Goal: Transaction & Acquisition: Purchase product/service

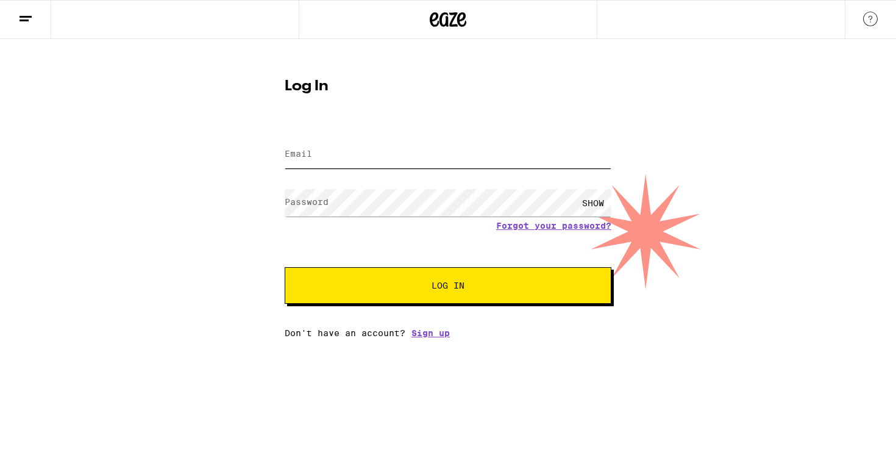
type input "[EMAIL_ADDRESS][DOMAIN_NAME]"
click at [484, 309] on div "Email Email [EMAIL_ADDRESS][DOMAIN_NAME] Password Password SHOW Forgot your pas…" at bounding box center [448, 230] width 327 height 213
click at [484, 289] on span "Log In" at bounding box center [448, 285] width 228 height 9
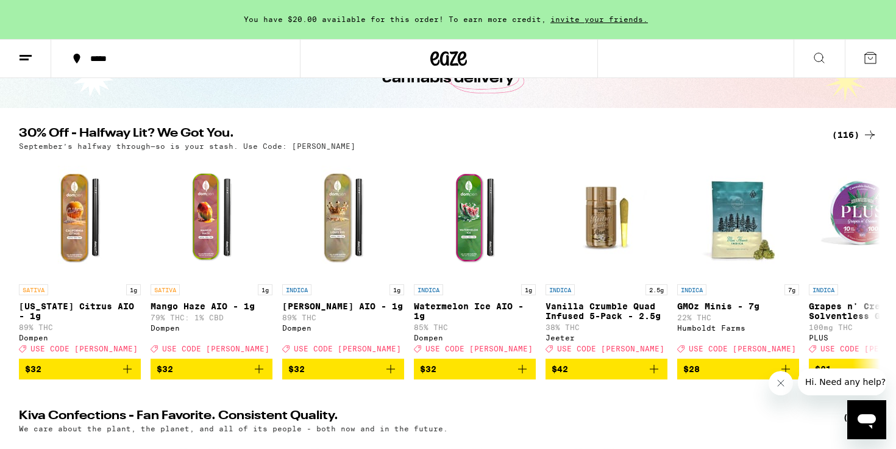
scroll to position [90, 0]
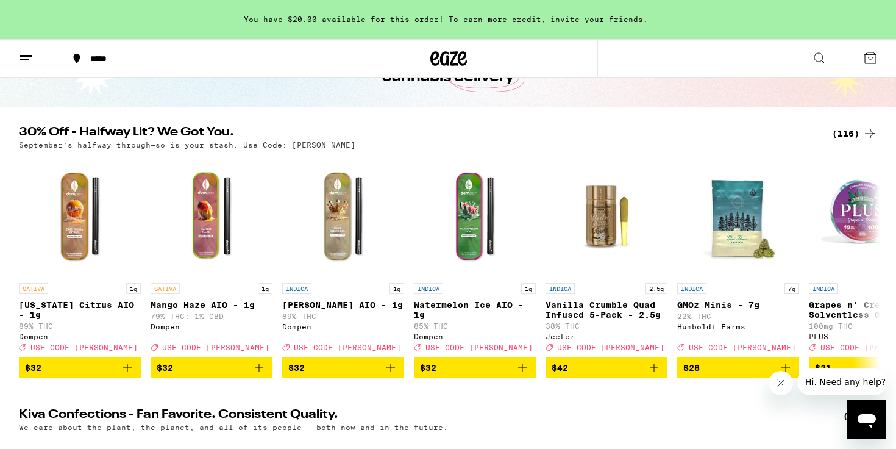
click at [868, 135] on icon at bounding box center [870, 133] width 15 height 15
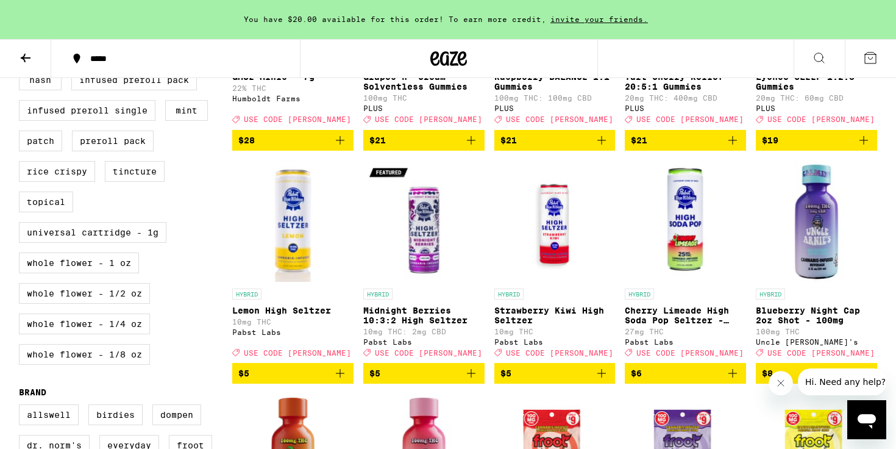
scroll to position [523, 0]
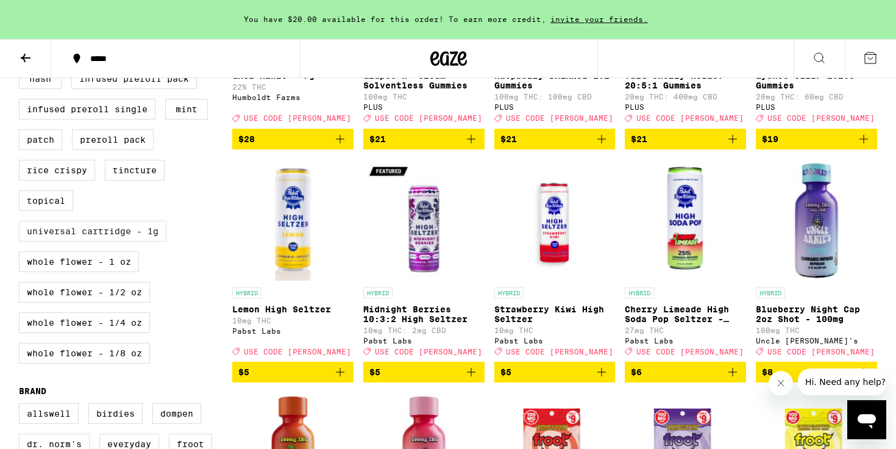
click at [94, 241] on label "Universal Cartridge - 1g" at bounding box center [93, 231] width 148 height 21
click at [22, 10] on input "Universal Cartridge - 1g" at bounding box center [21, 9] width 1 height 1
checkbox input "true"
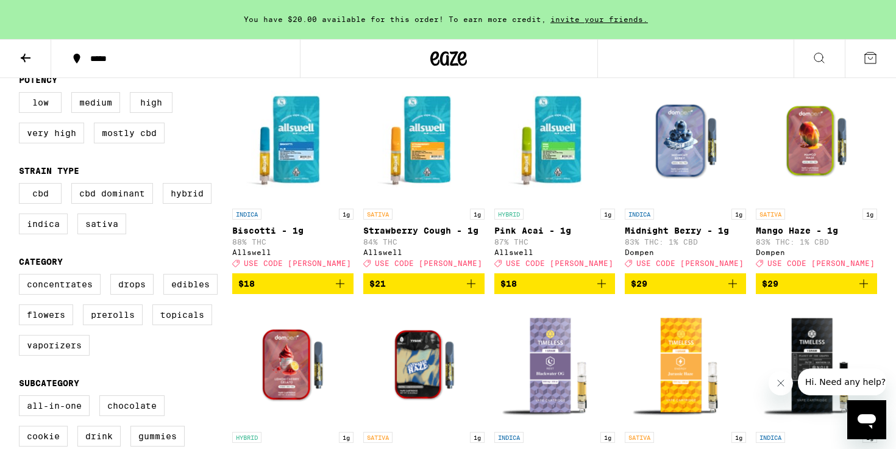
scroll to position [134, 0]
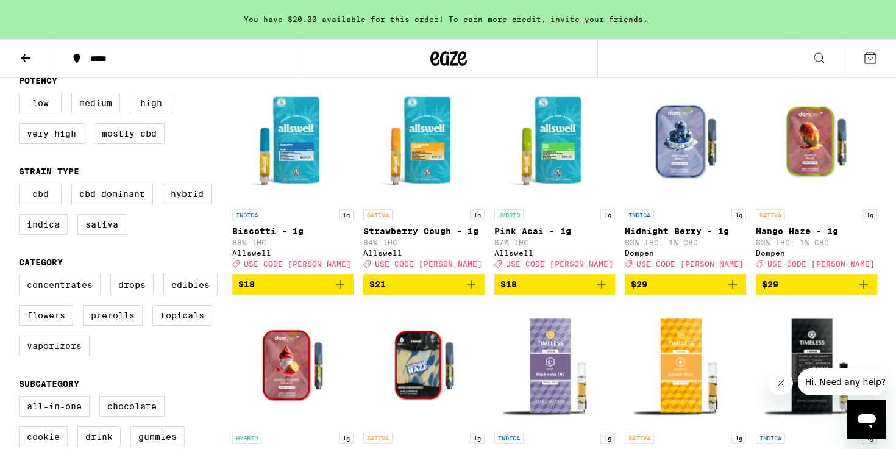
click at [604, 291] on icon "Add to bag" at bounding box center [601, 284] width 15 height 15
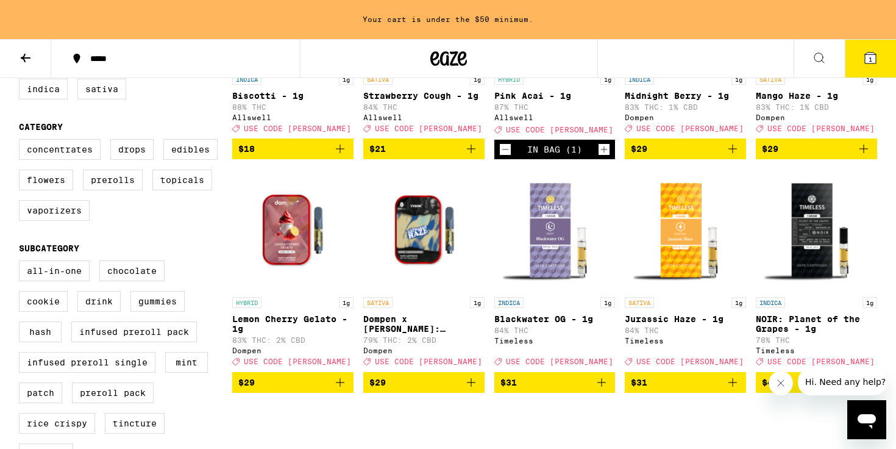
scroll to position [276, 0]
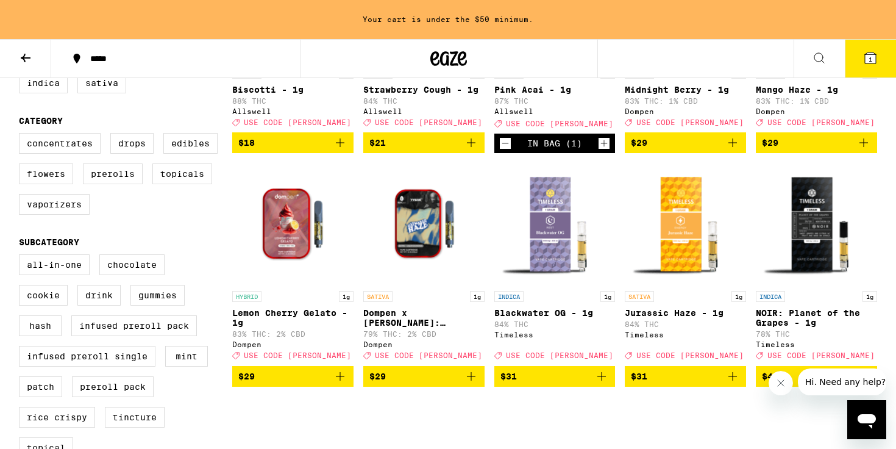
click at [337, 384] on icon "Add to bag" at bounding box center [340, 376] width 15 height 15
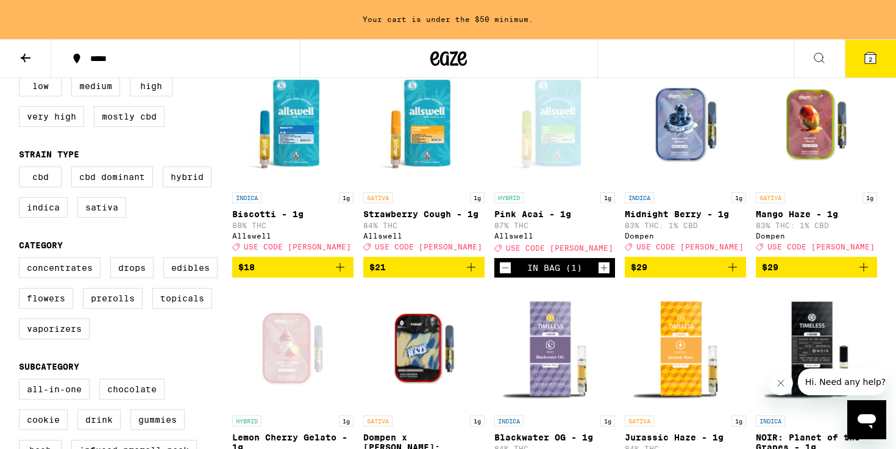
scroll to position [152, 0]
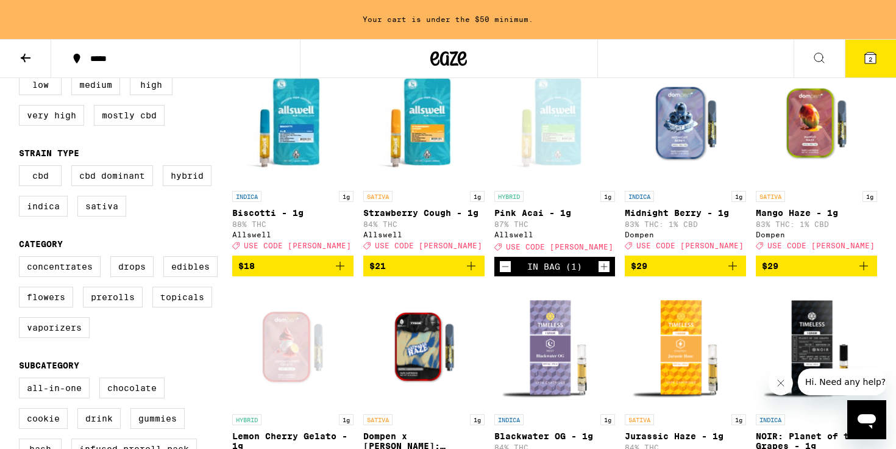
click at [602, 274] on icon "Increment" at bounding box center [604, 266] width 11 height 15
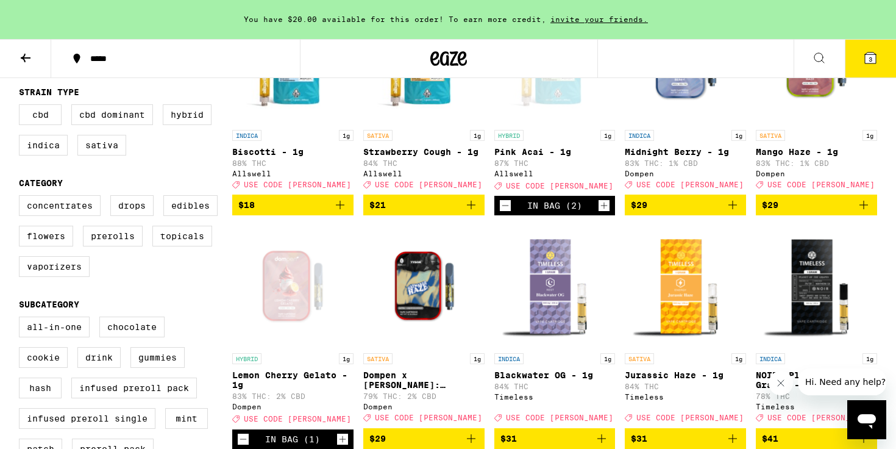
scroll to position [204, 0]
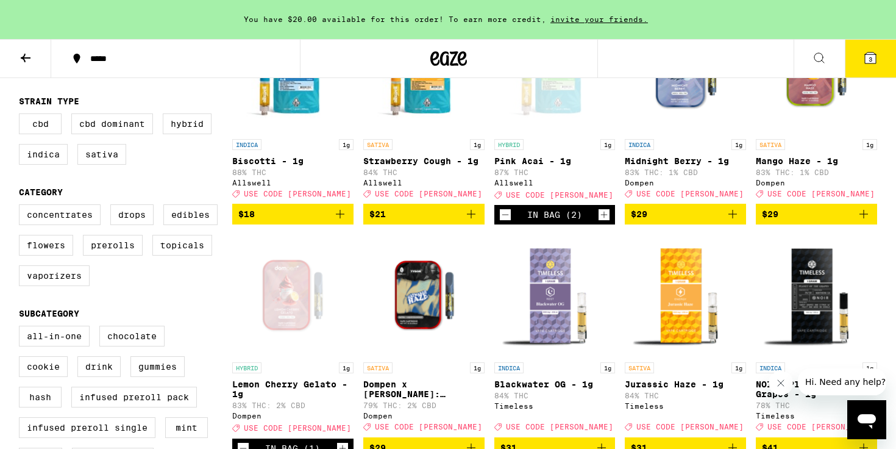
click at [453, 60] on icon at bounding box center [448, 59] width 37 height 22
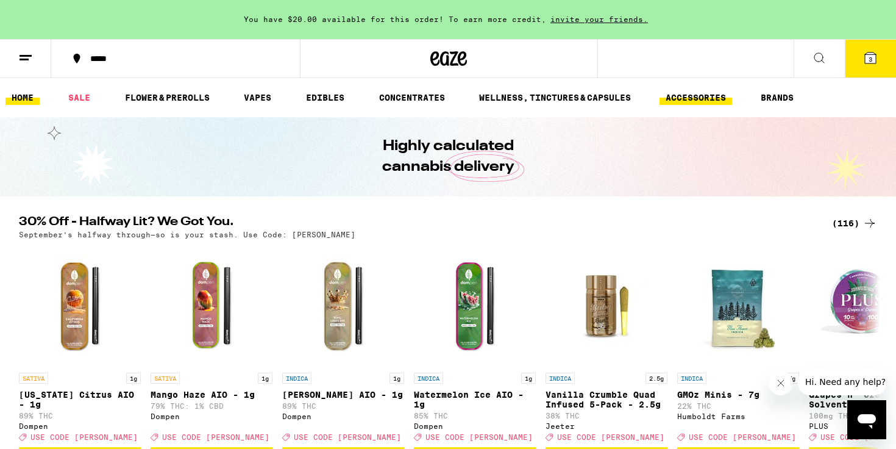
click at [702, 90] on link "ACCESSORIES" at bounding box center [696, 97] width 73 height 15
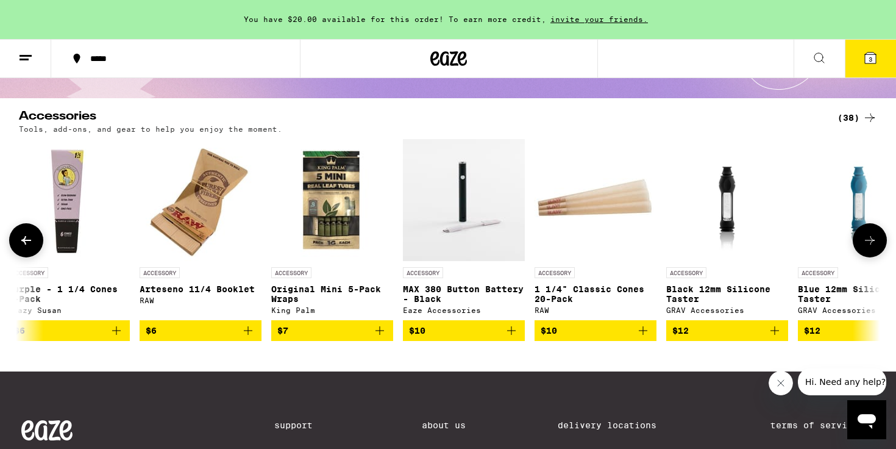
scroll to position [0, 1858]
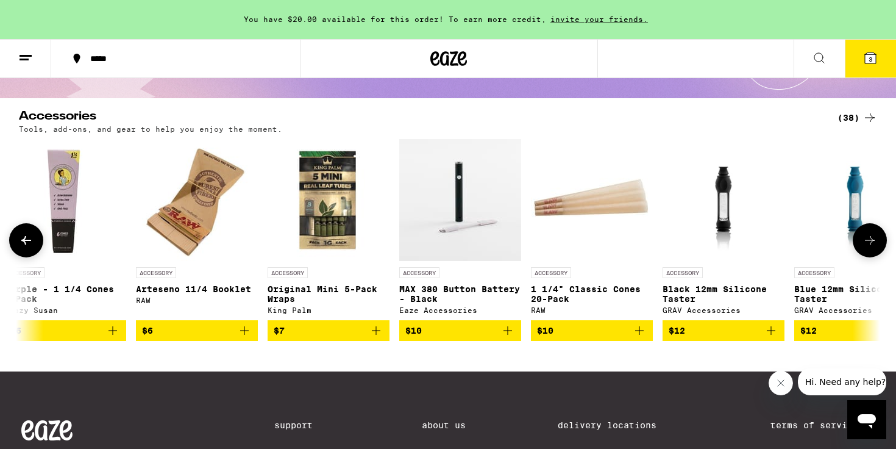
click at [512, 338] on icon "Add to bag" at bounding box center [508, 330] width 15 height 15
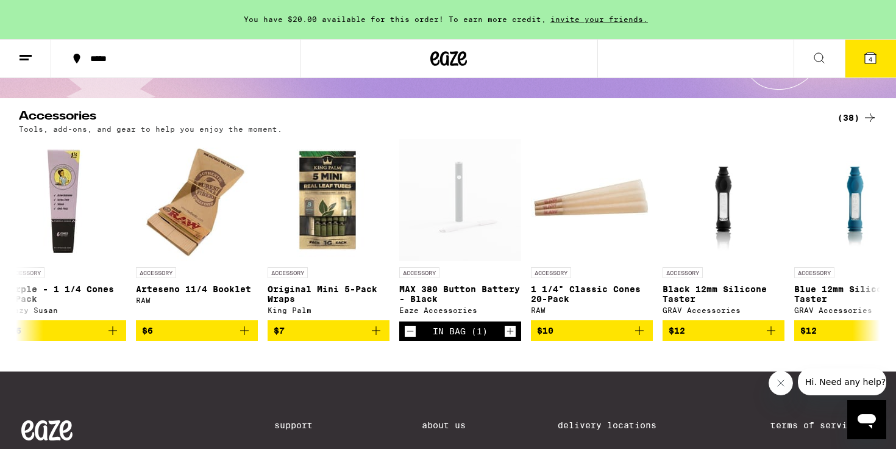
click at [860, 68] on button "4" at bounding box center [870, 59] width 51 height 38
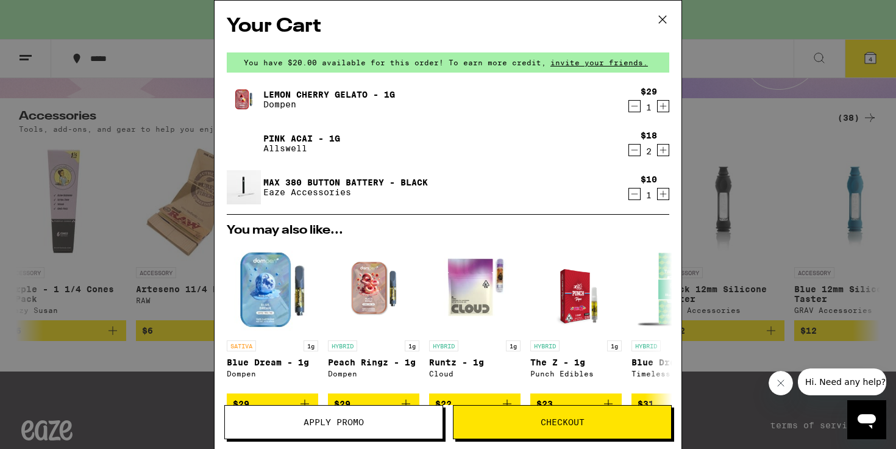
click at [388, 410] on button "Apply Promo" at bounding box center [333, 422] width 219 height 34
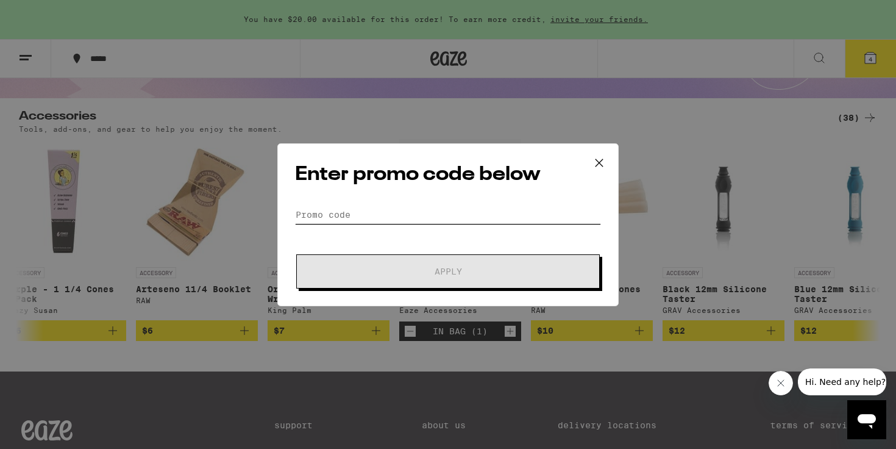
click at [336, 215] on input "Promo Code" at bounding box center [448, 214] width 306 height 18
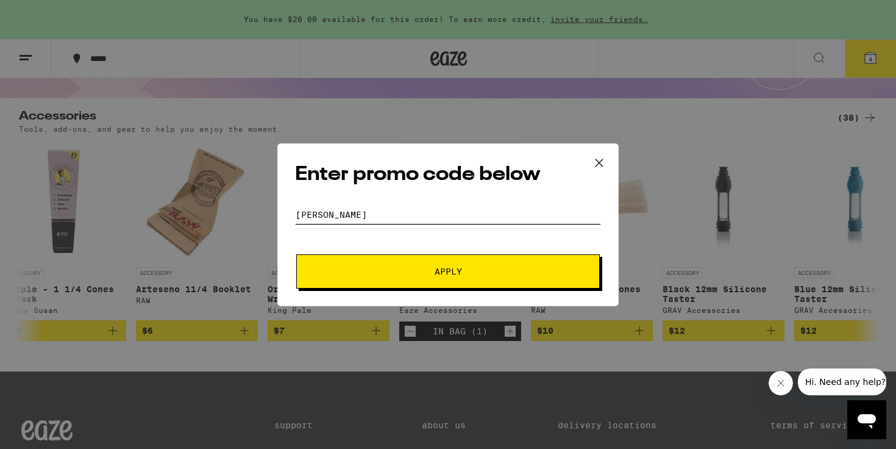
type input "[PERSON_NAME]"
click at [296, 254] on button "Apply" at bounding box center [448, 271] width 304 height 34
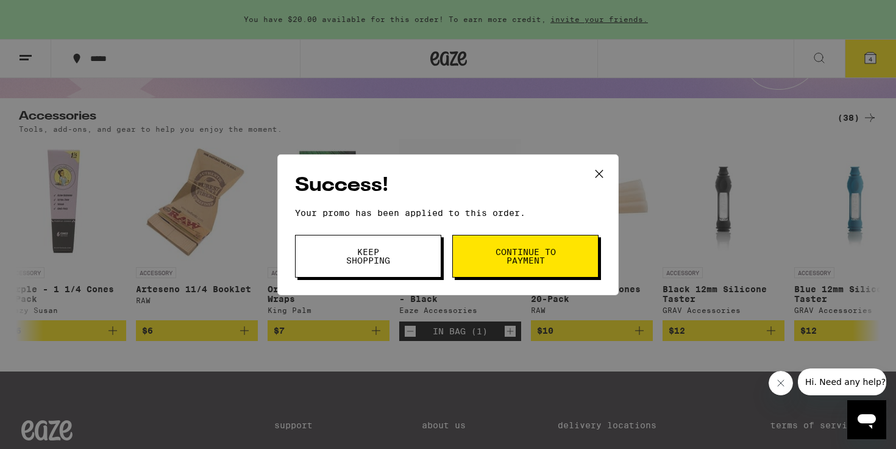
click at [527, 240] on button "Continue to payment" at bounding box center [525, 256] width 146 height 43
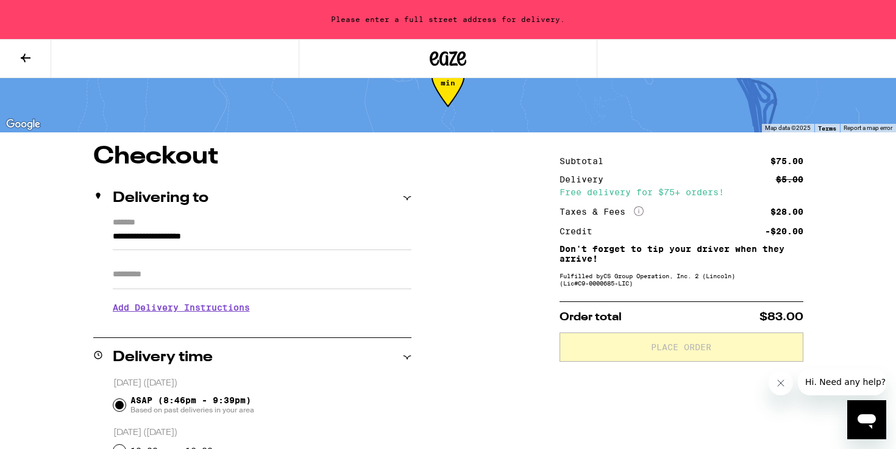
scroll to position [43, 0]
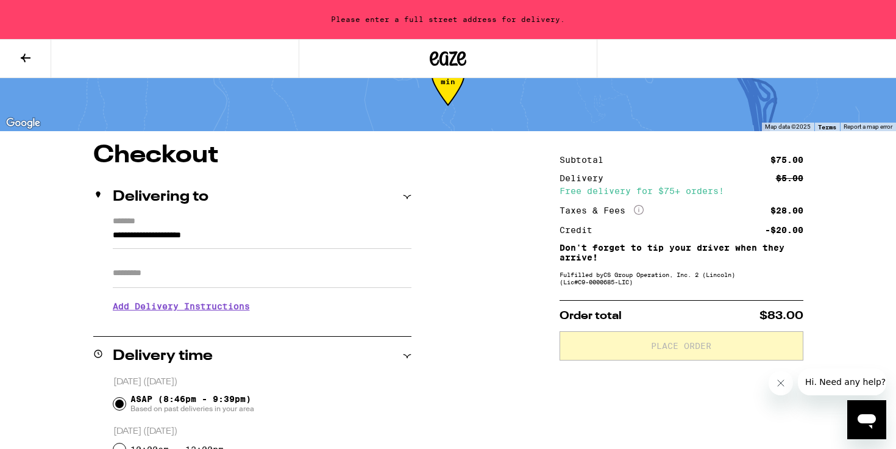
click at [187, 235] on input "**********" at bounding box center [262, 238] width 299 height 21
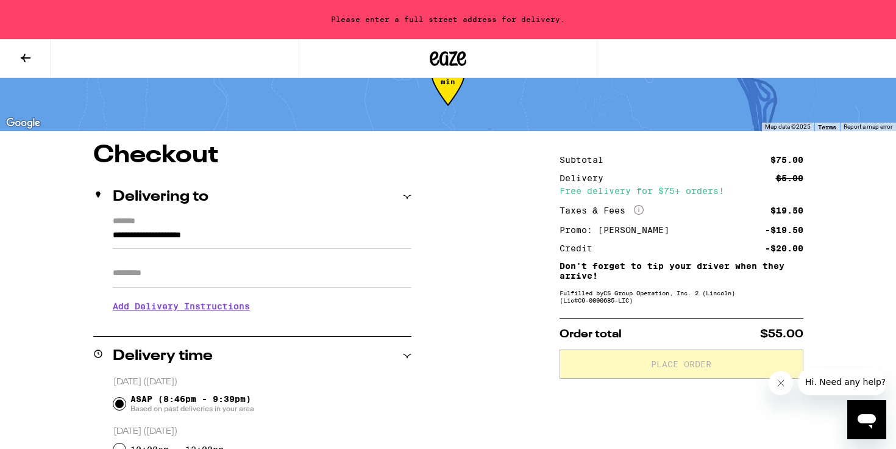
click at [308, 211] on div "Delivering to" at bounding box center [252, 196] width 318 height 39
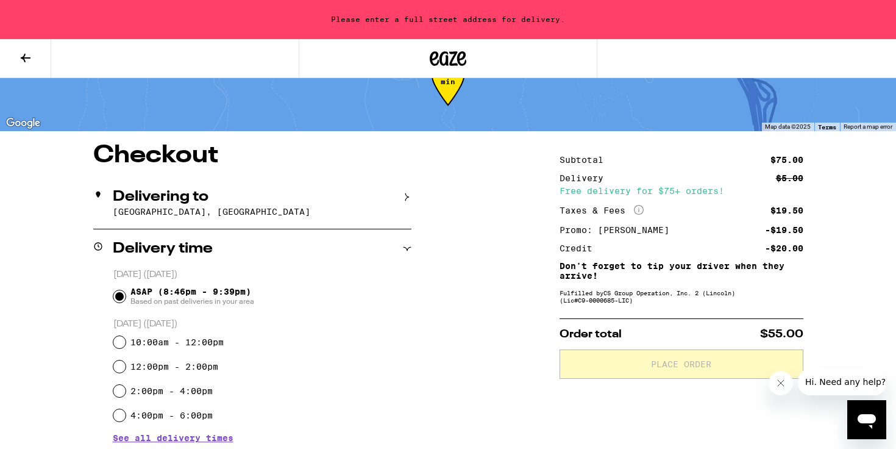
click at [244, 207] on p "[GEOGRAPHIC_DATA], [GEOGRAPHIC_DATA]" at bounding box center [262, 212] width 299 height 10
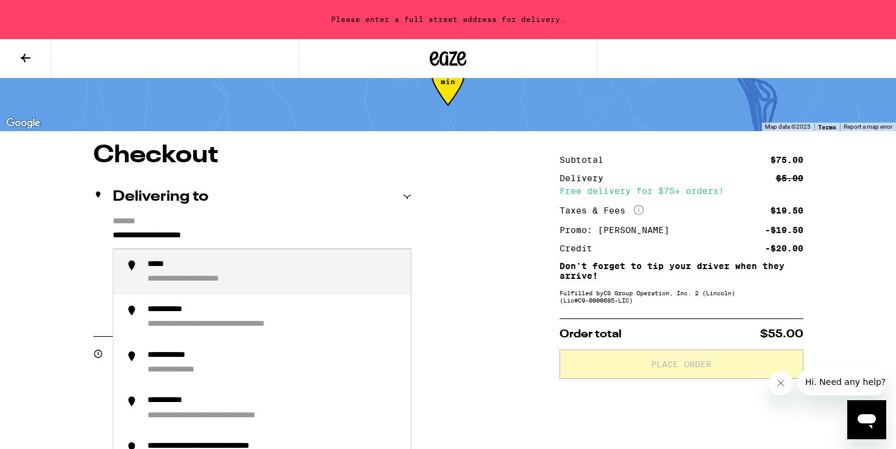
click at [120, 247] on input "**********" at bounding box center [262, 238] width 299 height 21
click at [121, 241] on input "**********" at bounding box center [262, 238] width 299 height 21
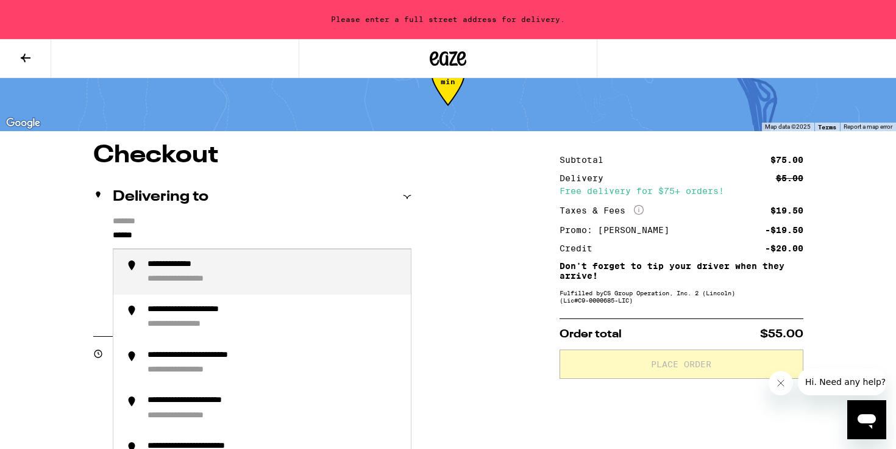
click at [160, 267] on div "**********" at bounding box center [186, 265] width 77 height 12
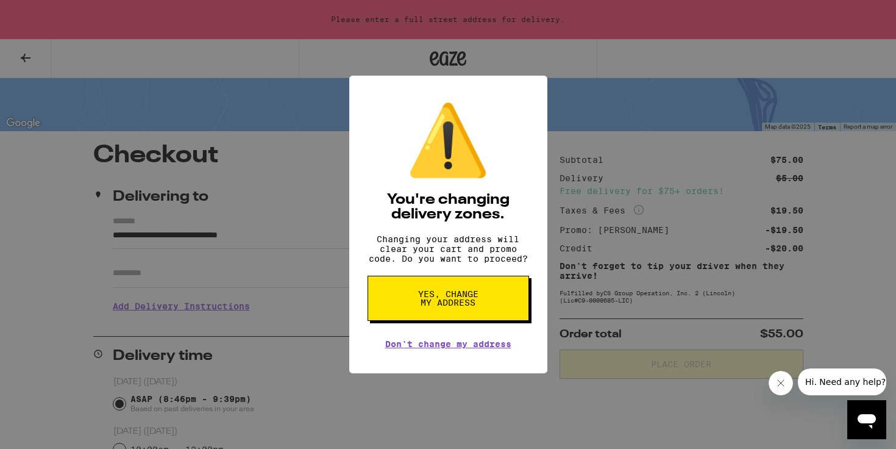
drag, startPoint x: 160, startPoint y: 267, endPoint x: 158, endPoint y: 274, distance: 7.5
click at [158, 274] on div "⚠️ You're changing delivery zones. Changing your address will clear your cart a…" at bounding box center [448, 224] width 896 height 449
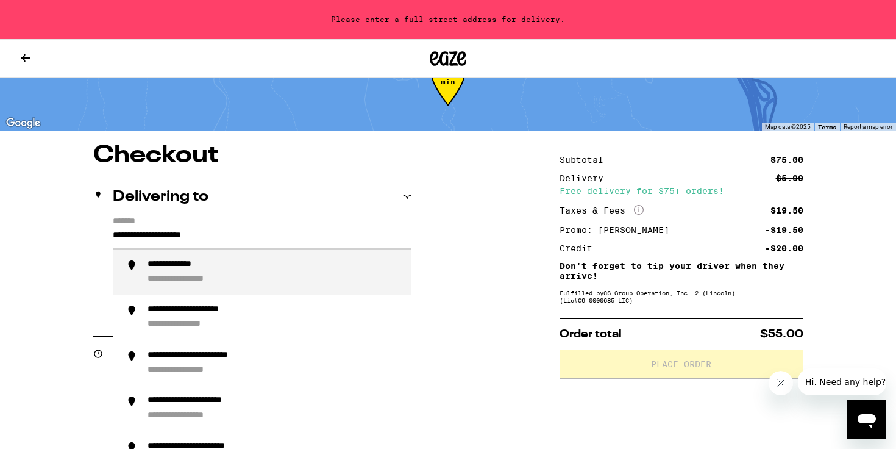
click at [204, 230] on input "**********" at bounding box center [262, 238] width 299 height 21
click at [216, 281] on div "**********" at bounding box center [197, 280] width 99 height 12
type input "**********"
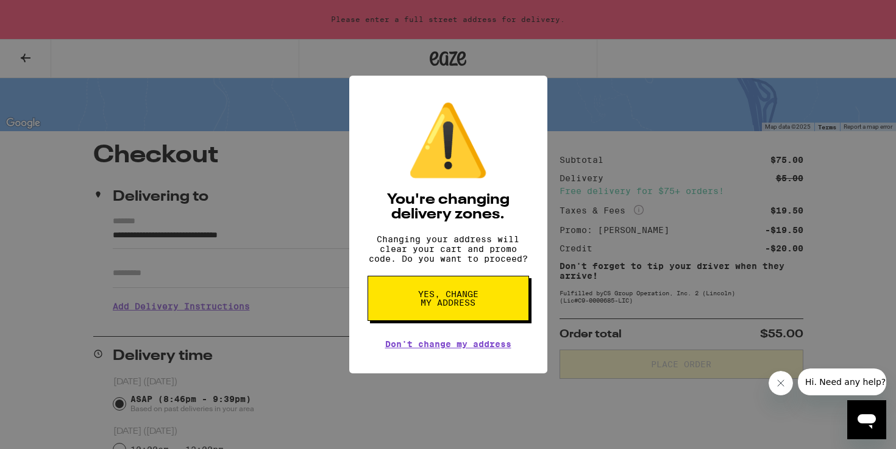
click at [444, 298] on span "Yes, change my address" at bounding box center [448, 298] width 63 height 17
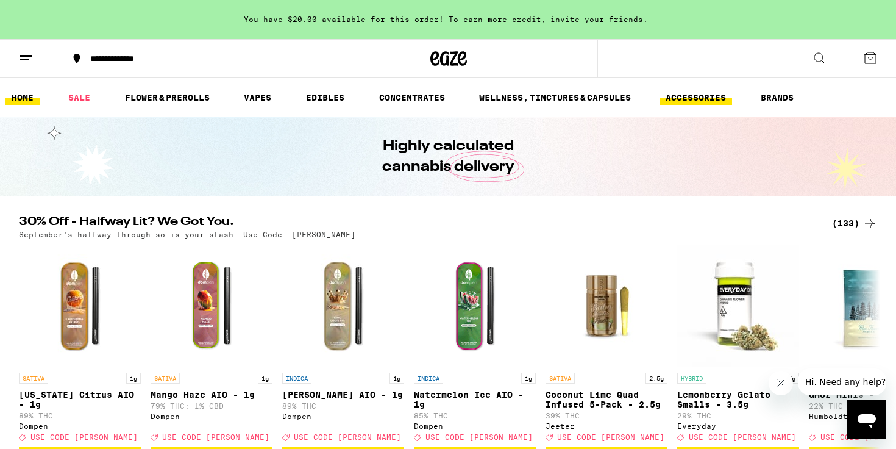
click at [702, 98] on link "ACCESSORIES" at bounding box center [696, 97] width 73 height 15
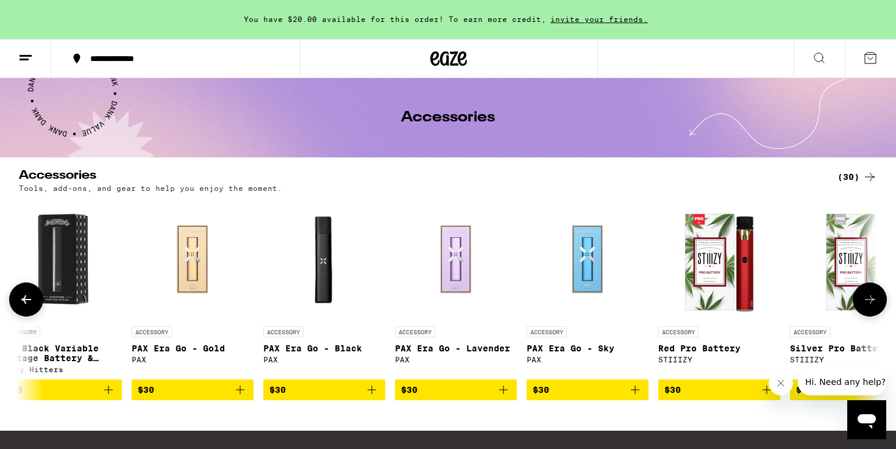
scroll to position [0, 2573]
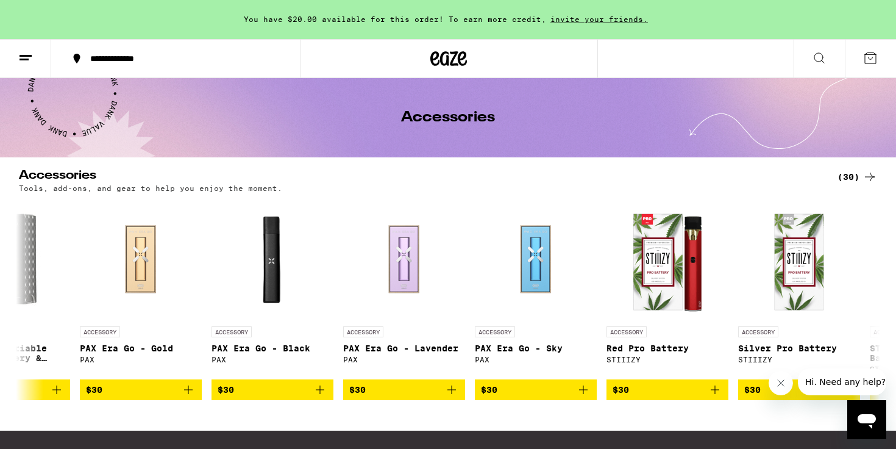
click at [859, 182] on div "(30)" at bounding box center [858, 177] width 40 height 15
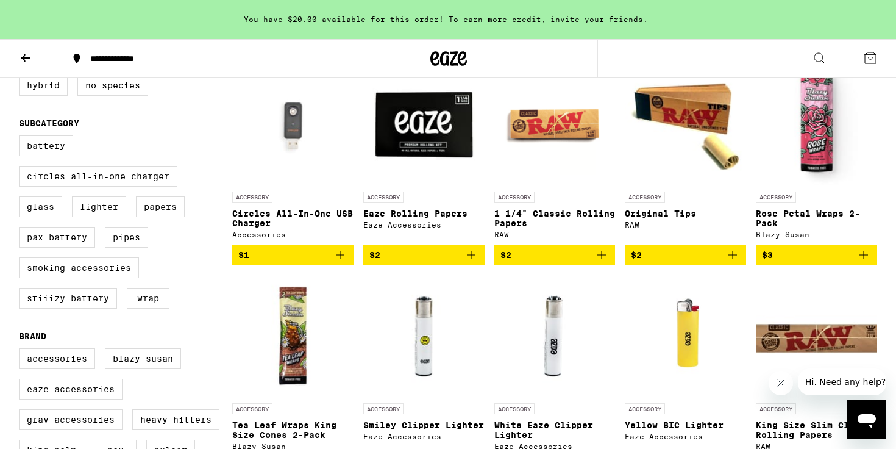
scroll to position [155, 0]
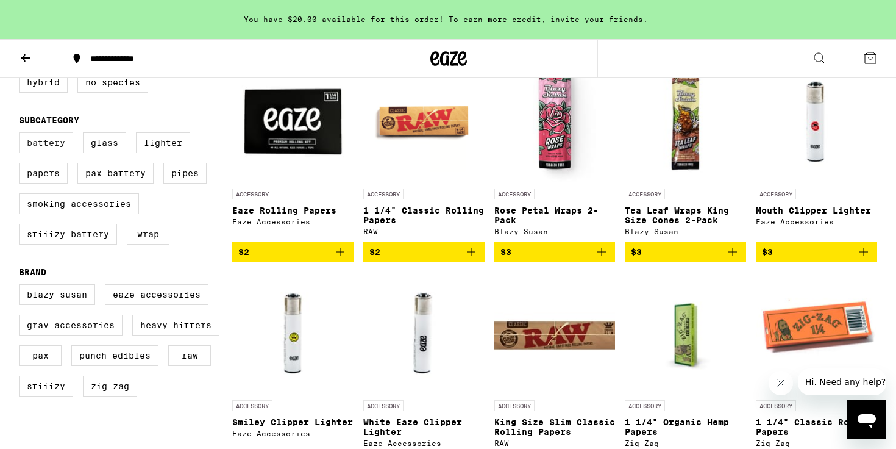
click at [56, 140] on label "Battery" at bounding box center [46, 142] width 54 height 21
click at [22, 135] on input "Battery" at bounding box center [21, 134] width 1 height 1
checkbox input "true"
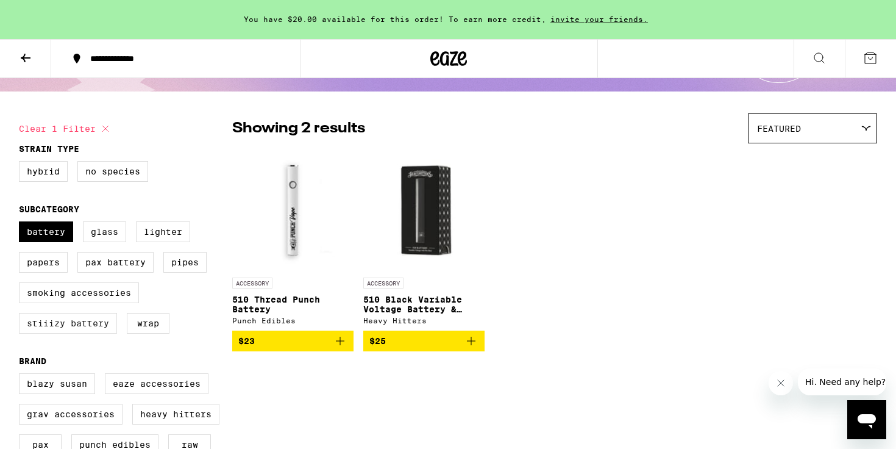
scroll to position [63, 0]
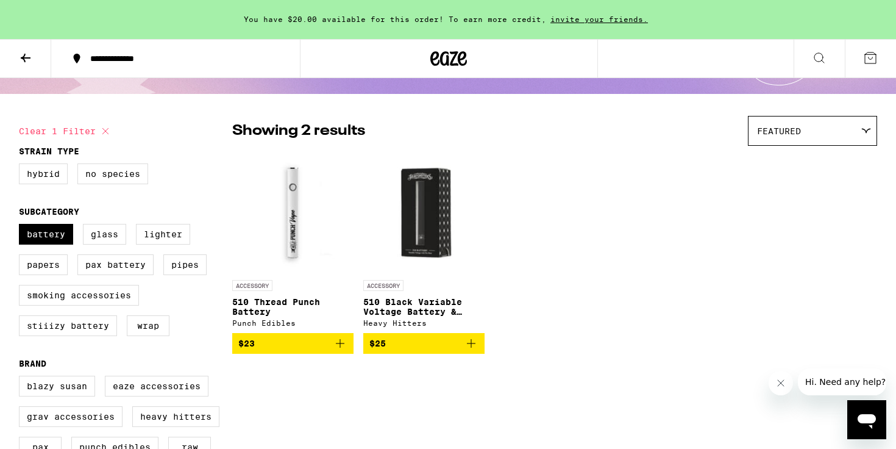
click at [340, 348] on icon "Add to bag" at bounding box center [340, 343] width 9 height 9
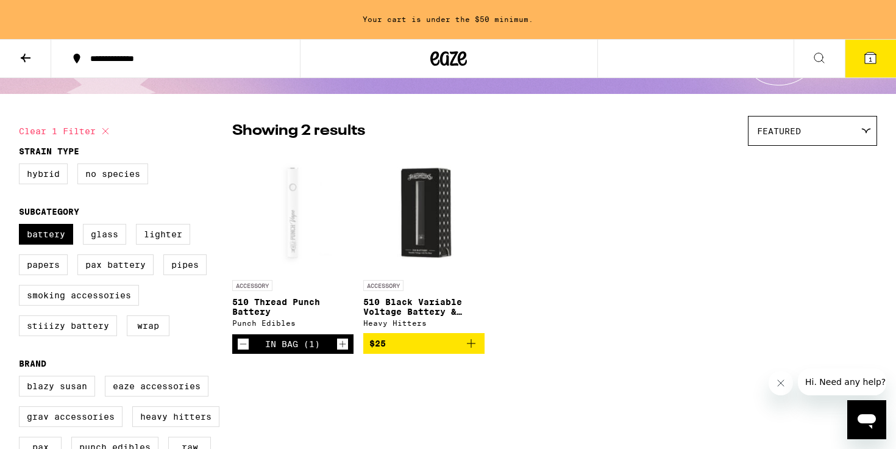
click at [443, 65] on icon at bounding box center [449, 58] width 18 height 15
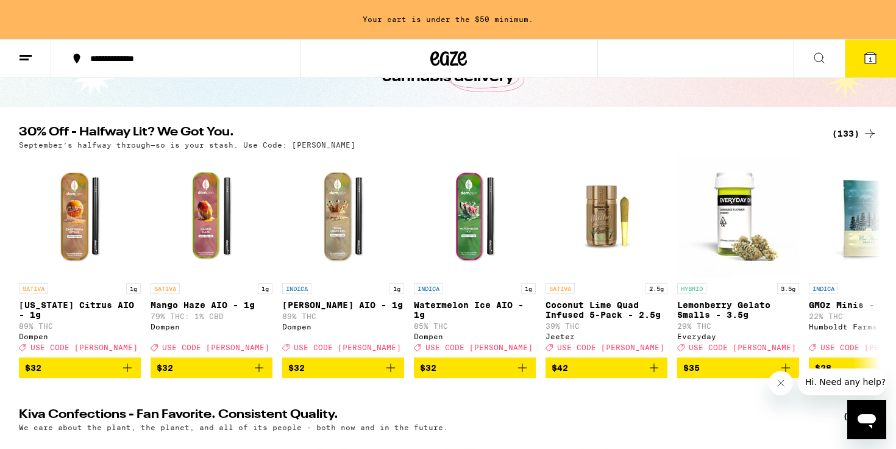
scroll to position [99, 0]
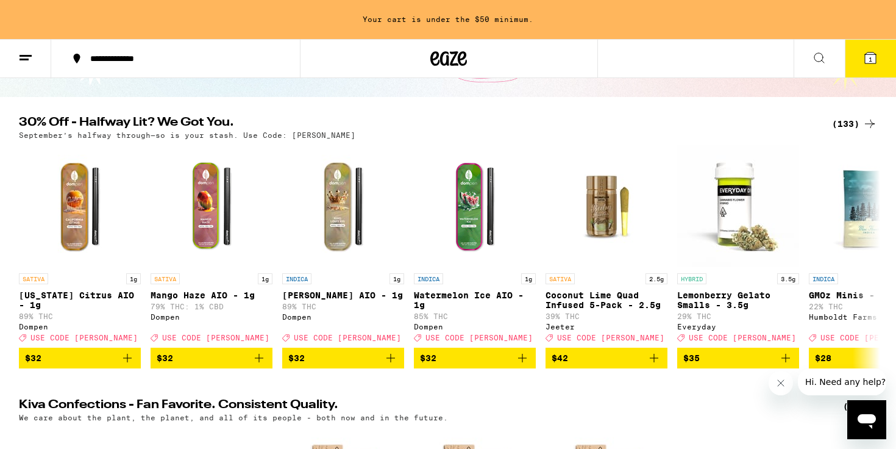
click at [849, 124] on div "(133)" at bounding box center [854, 123] width 45 height 15
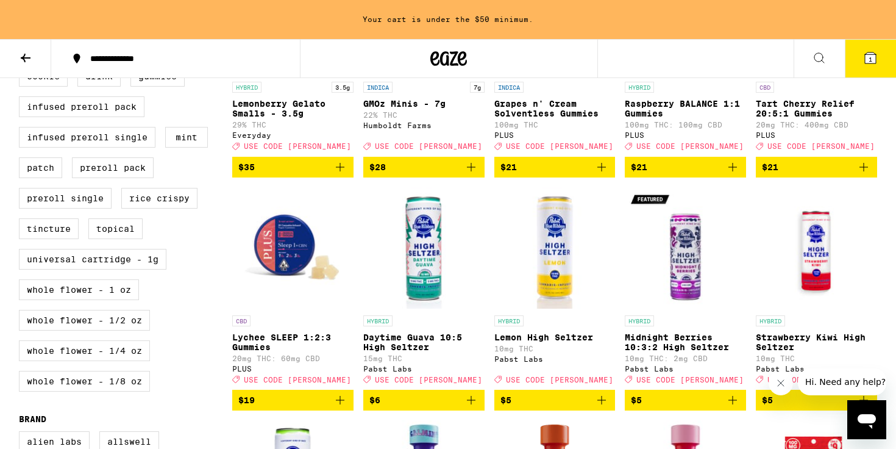
scroll to position [532, 0]
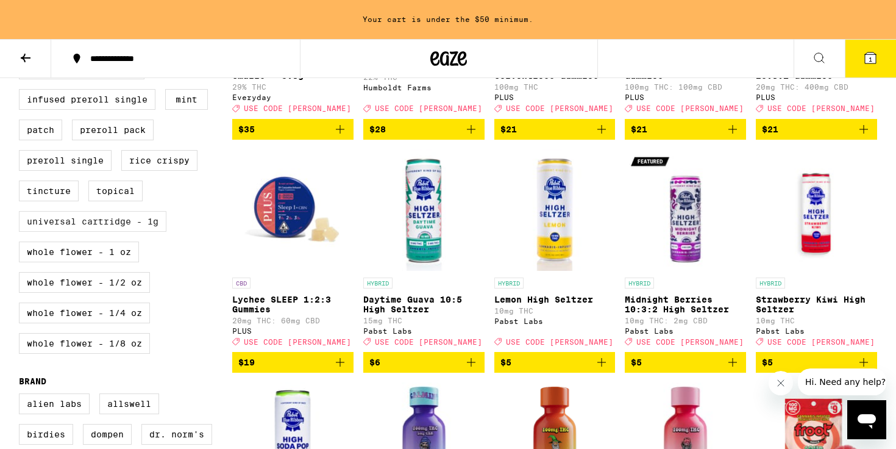
click at [124, 232] on label "Universal Cartridge - 1g" at bounding box center [93, 221] width 148 height 21
click at [22, 0] on input "Universal Cartridge - 1g" at bounding box center [21, -1] width 1 height 1
checkbox input "true"
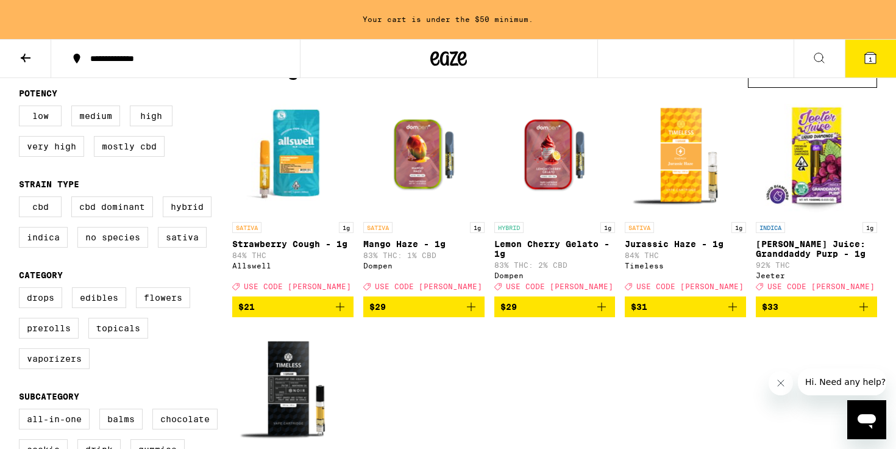
scroll to position [110, 0]
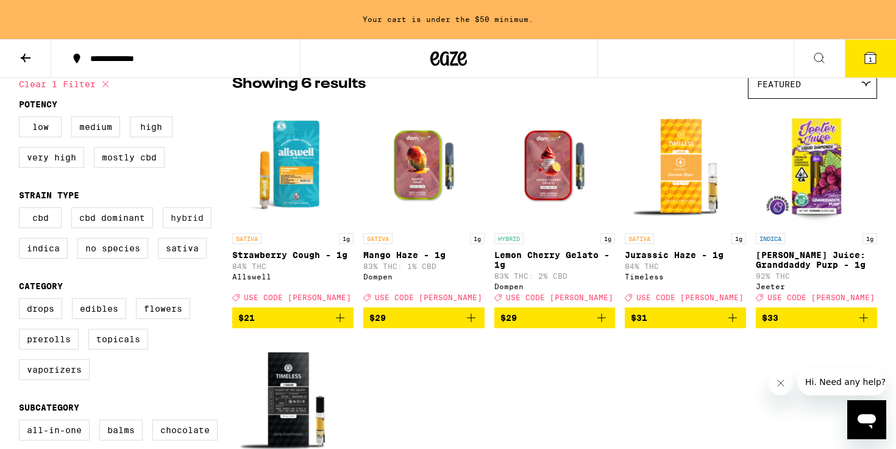
click at [187, 221] on label "Hybrid" at bounding box center [187, 217] width 49 height 21
click at [22, 210] on input "Hybrid" at bounding box center [21, 209] width 1 height 1
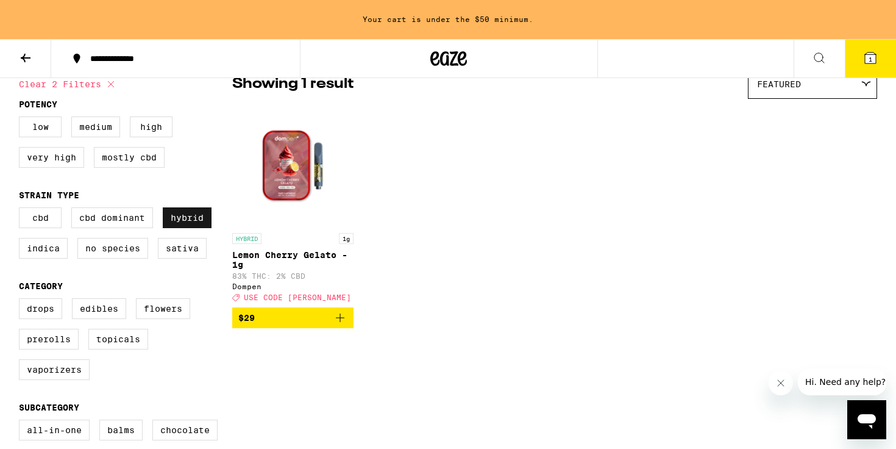
click at [188, 221] on label "Hybrid" at bounding box center [187, 217] width 49 height 21
click at [22, 210] on input "Hybrid" at bounding box center [21, 209] width 1 height 1
checkbox input "false"
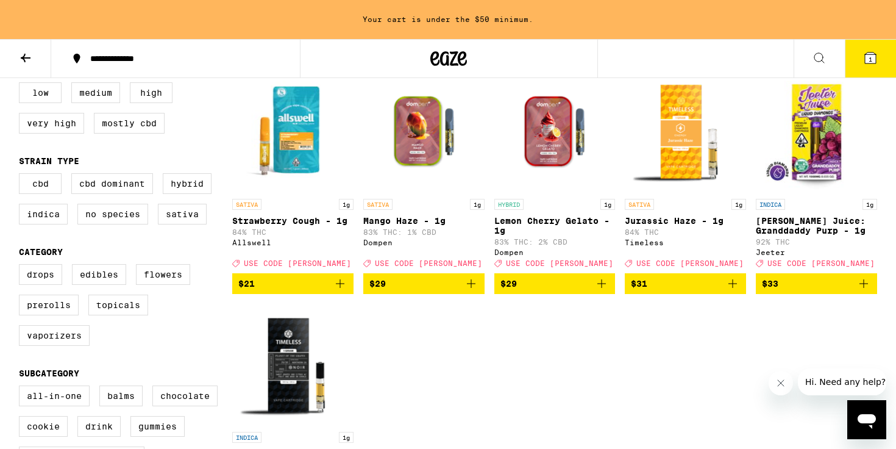
scroll to position [148, 0]
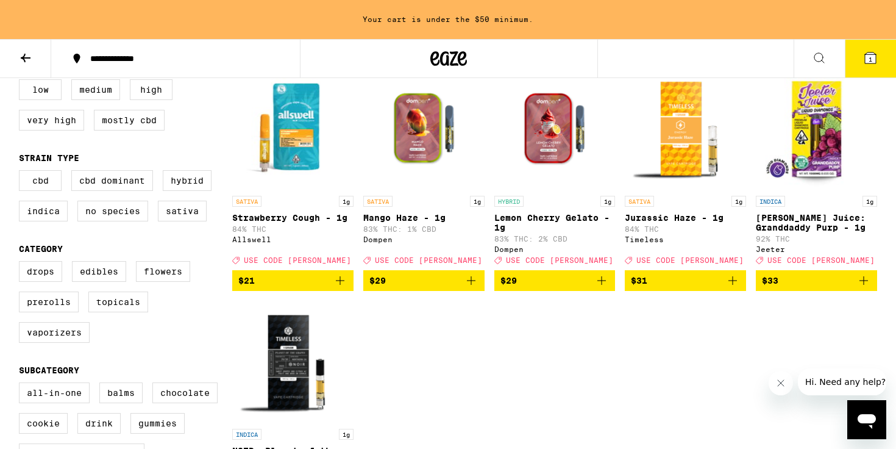
click at [603, 288] on icon "Add to bag" at bounding box center [601, 280] width 15 height 15
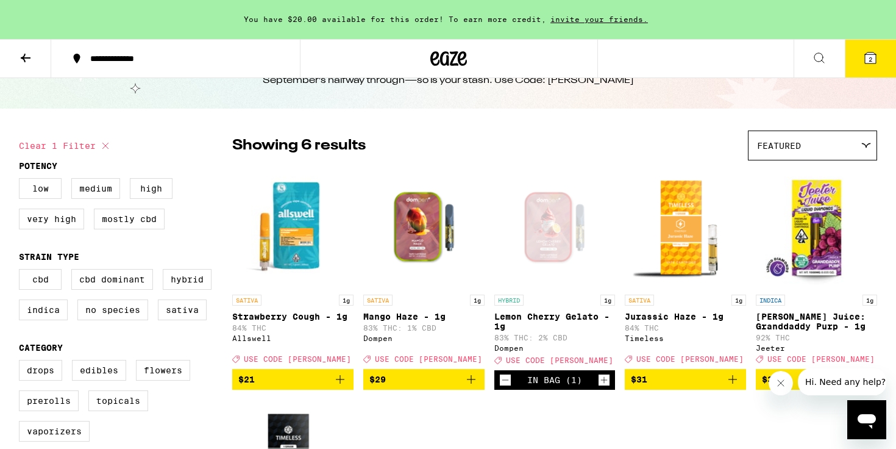
scroll to position [48, 0]
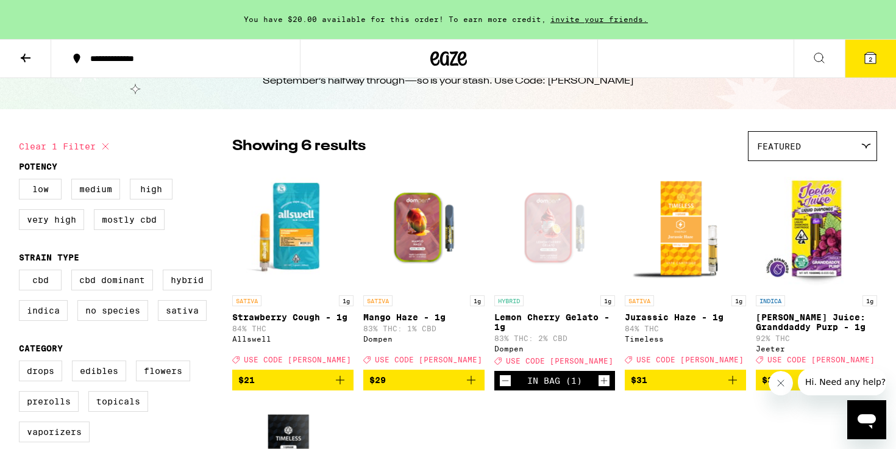
click at [342, 387] on icon "Add to bag" at bounding box center [340, 380] width 15 height 15
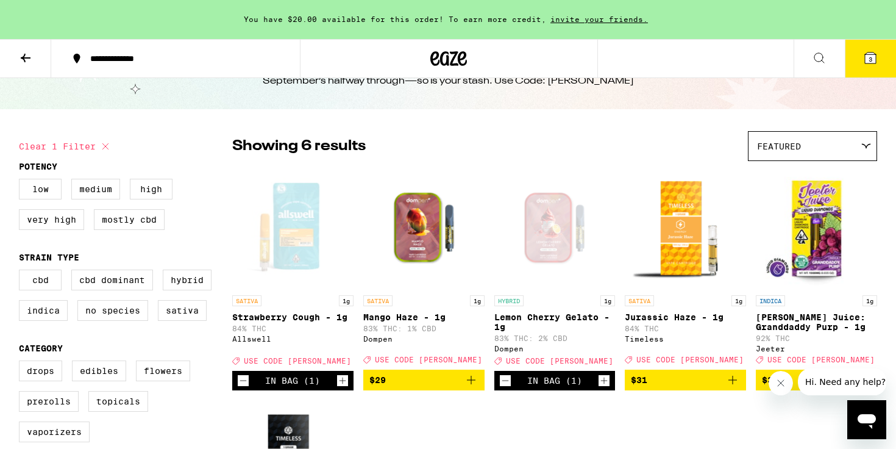
click at [874, 75] on button "3" at bounding box center [870, 59] width 51 height 38
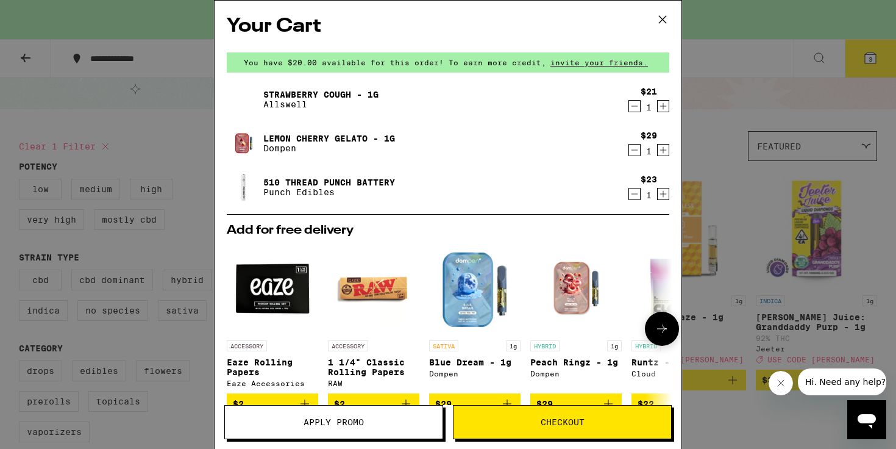
scroll to position [205, 0]
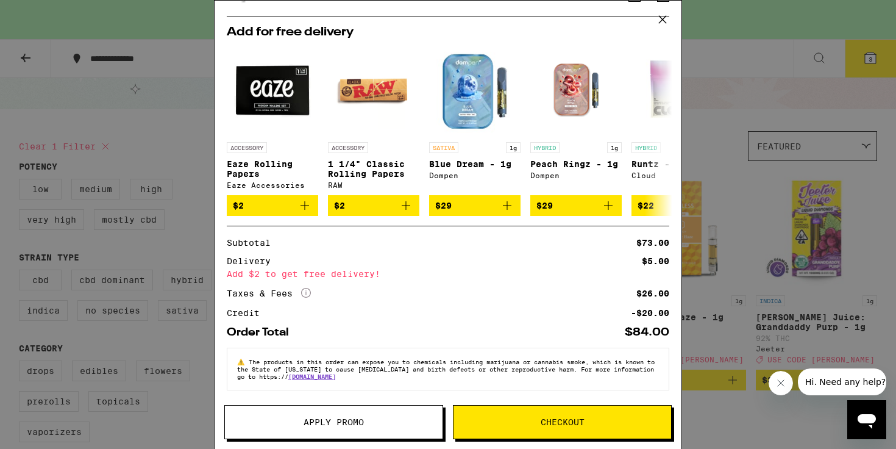
click at [773, 171] on div "Your Cart You have $20.00 available for this order! To earn more credit, invite…" at bounding box center [448, 224] width 896 height 449
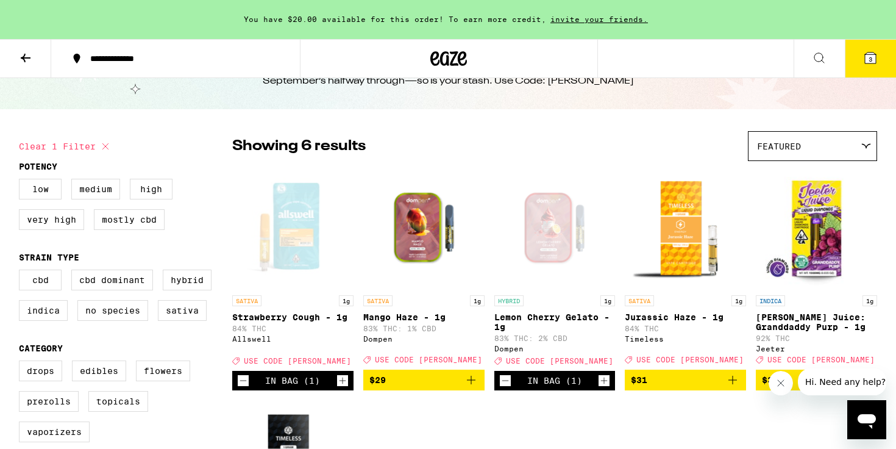
click at [243, 388] on icon "Decrement" at bounding box center [243, 380] width 11 height 15
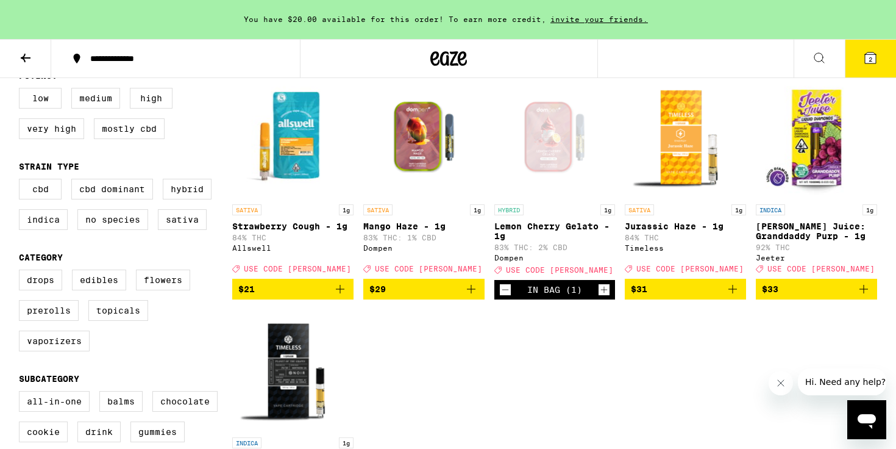
scroll to position [142, 0]
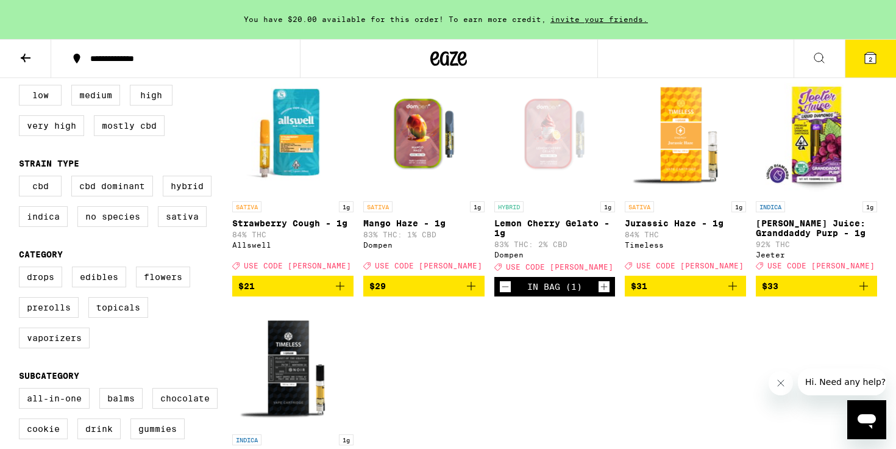
click at [604, 294] on icon "Increment" at bounding box center [604, 286] width 11 height 15
click at [873, 51] on icon at bounding box center [870, 58] width 15 height 15
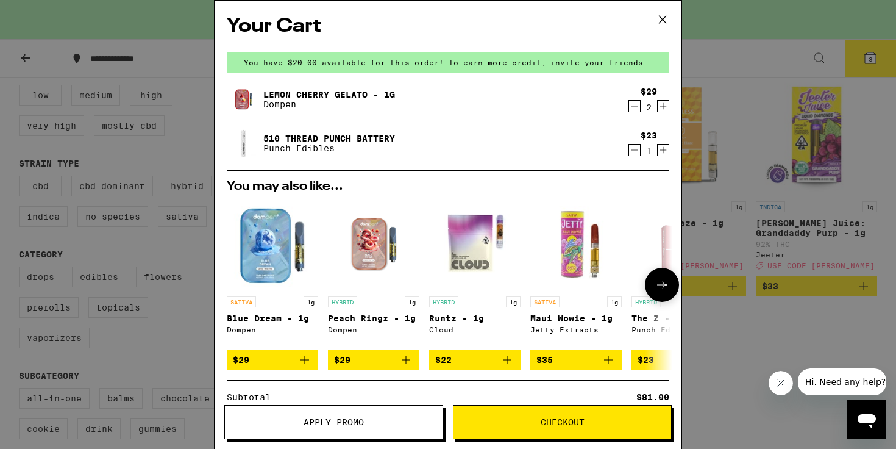
scroll to position [162, 0]
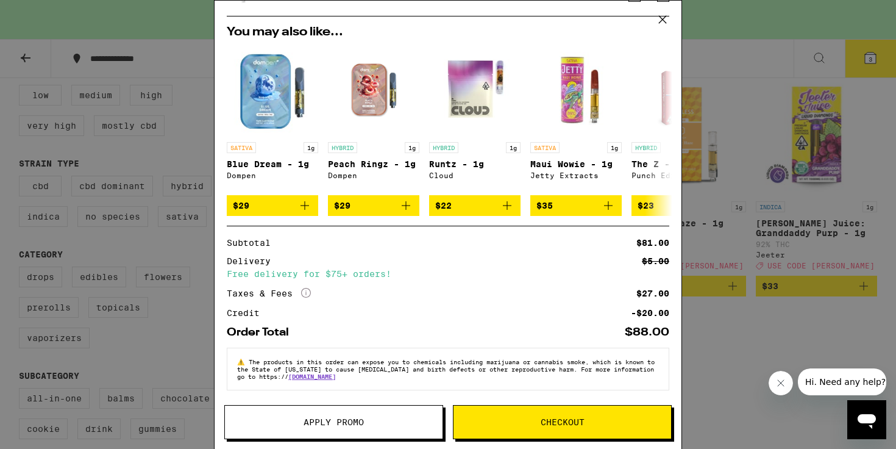
click at [330, 423] on span "Apply Promo" at bounding box center [334, 422] width 60 height 9
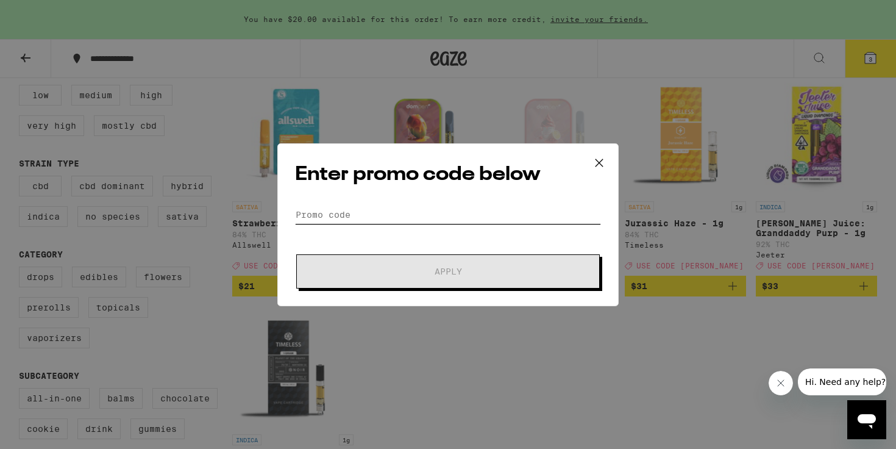
click at [342, 216] on input "Promo Code" at bounding box center [448, 214] width 306 height 18
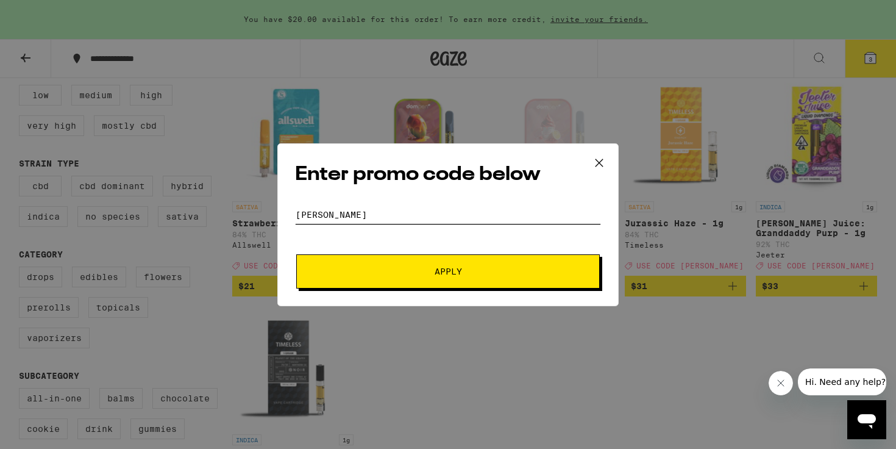
type input "[PERSON_NAME]"
click at [296, 254] on button "Apply" at bounding box center [448, 271] width 304 height 34
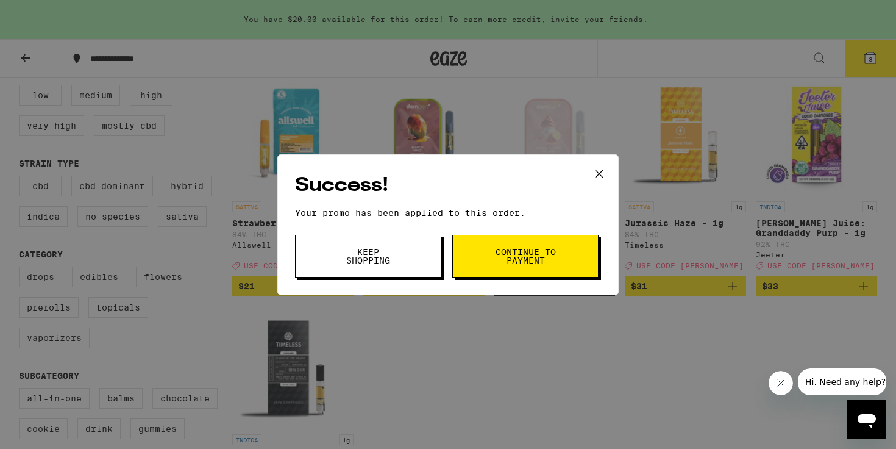
click at [520, 264] on span "Continue to payment" at bounding box center [525, 256] width 62 height 17
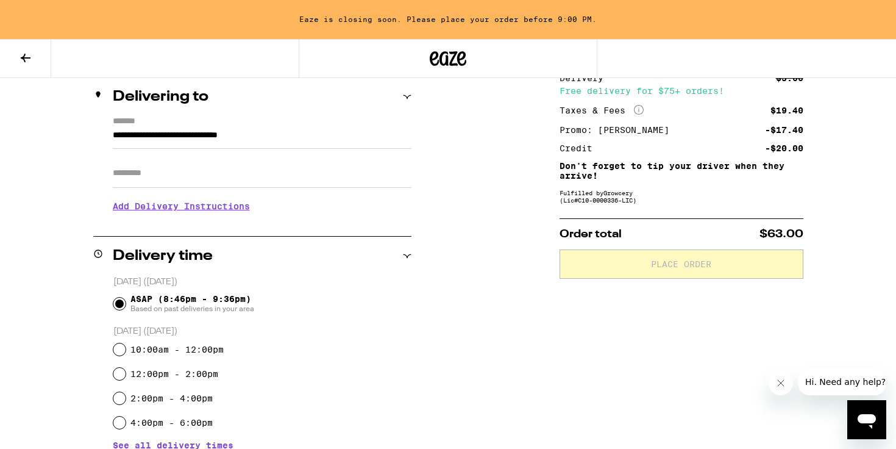
scroll to position [147, 0]
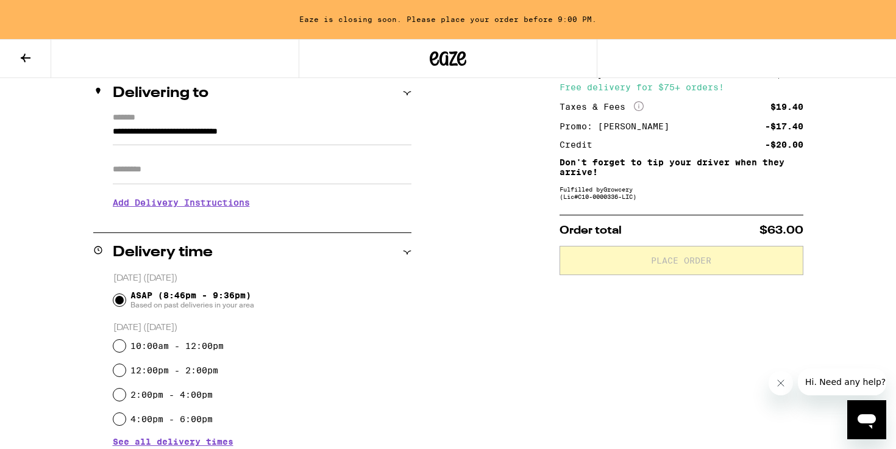
click at [189, 174] on input "Apt/Suite" at bounding box center [262, 169] width 299 height 29
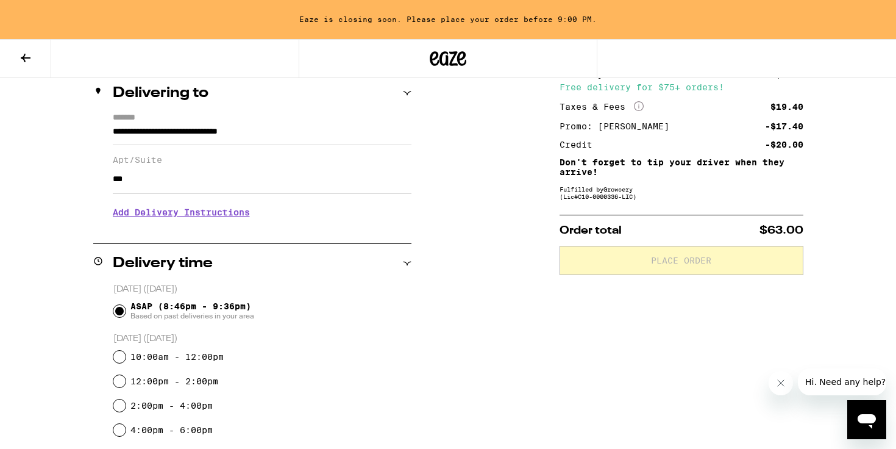
type input "***"
click at [26, 241] on div "**********" at bounding box center [448, 389] width 878 height 699
click at [165, 219] on h3 "Add Delivery Instructions" at bounding box center [262, 212] width 299 height 28
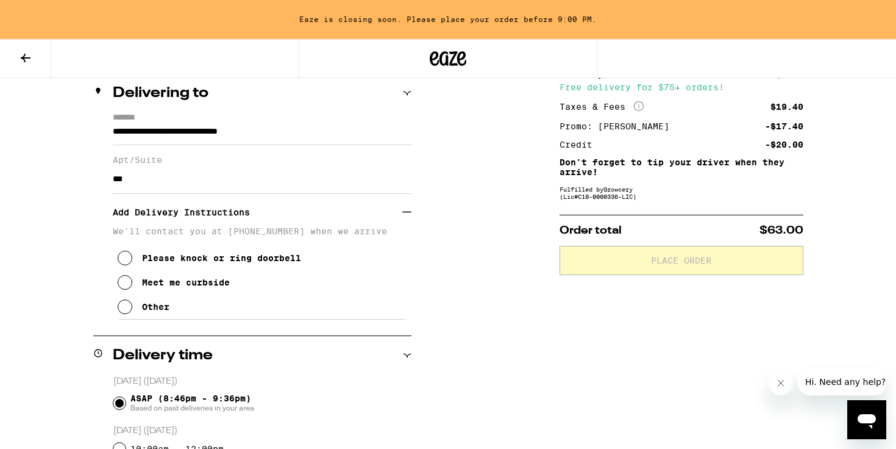
click at [136, 313] on button "Other" at bounding box center [144, 306] width 52 height 24
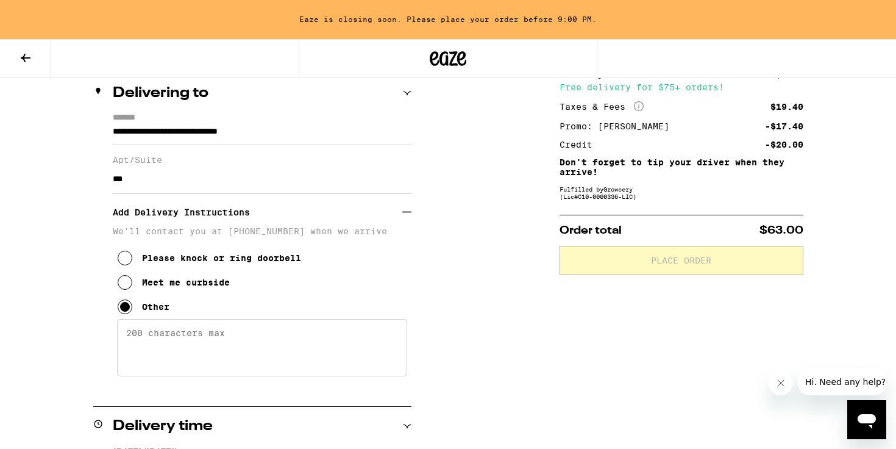
click at [159, 263] on div "Please knock or ring doorbell" at bounding box center [221, 258] width 159 height 10
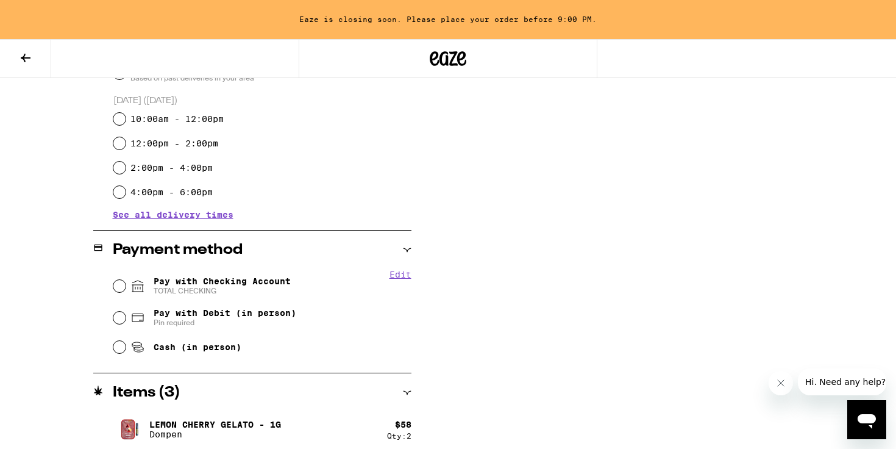
scroll to position [529, 0]
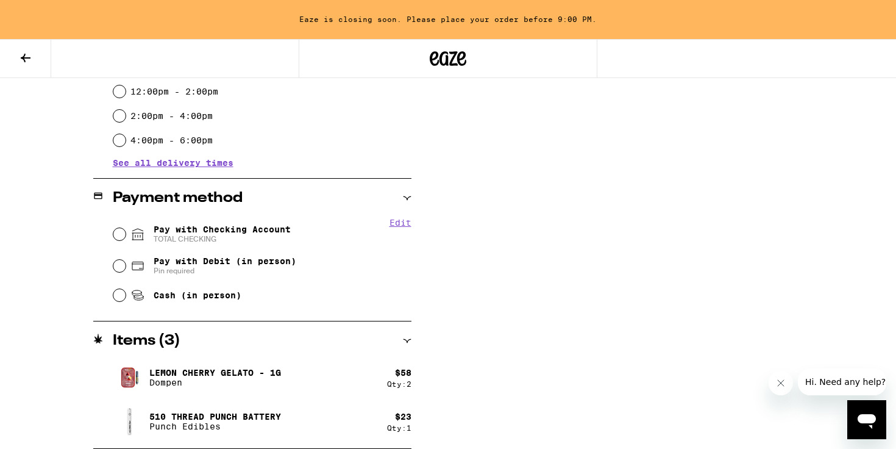
click at [163, 230] on span "Pay with Checking Account TOTAL CHECKING" at bounding box center [222, 234] width 137 height 20
click at [126, 230] on input "Pay with Checking Account TOTAL CHECKING" at bounding box center [119, 234] width 12 height 12
radio input "true"
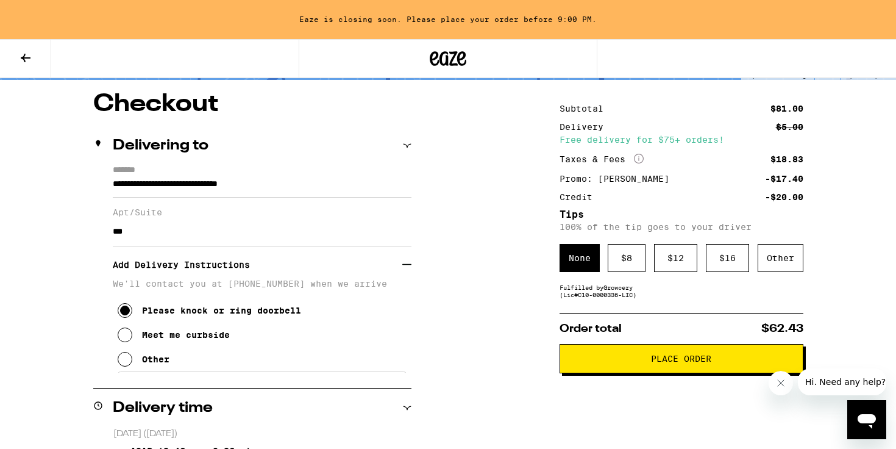
scroll to position [97, 0]
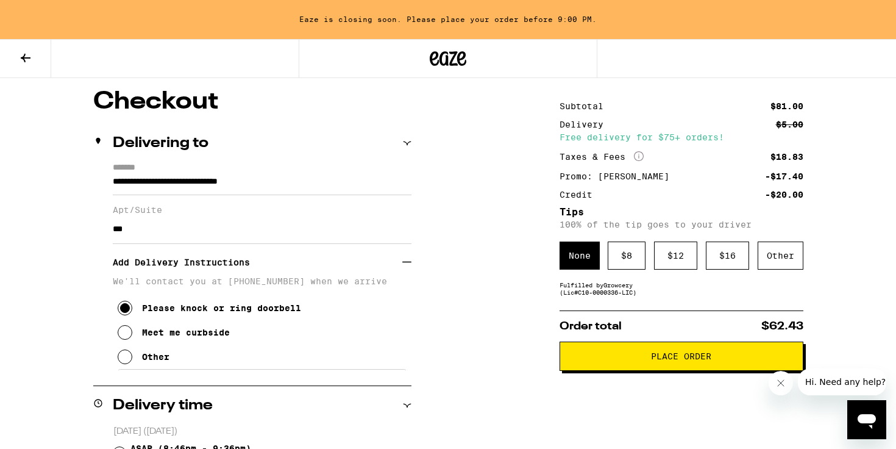
click at [685, 360] on span "Place Order" at bounding box center [681, 356] width 60 height 9
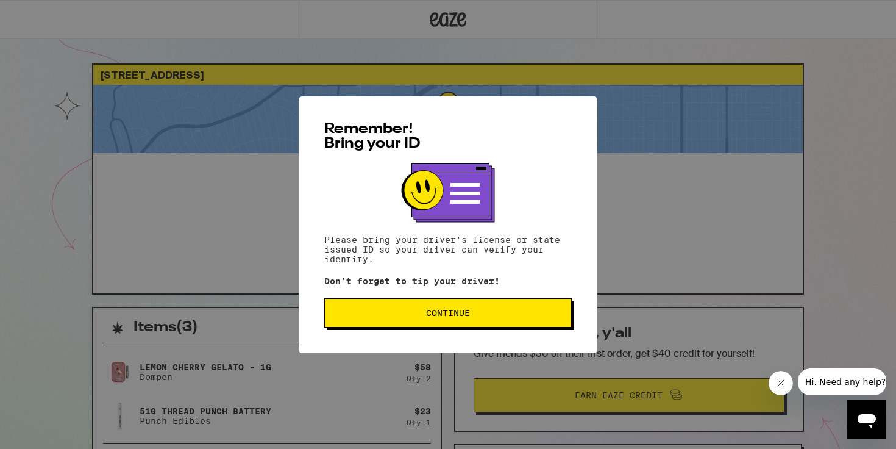
click at [490, 313] on span "Continue" at bounding box center [448, 313] width 227 height 9
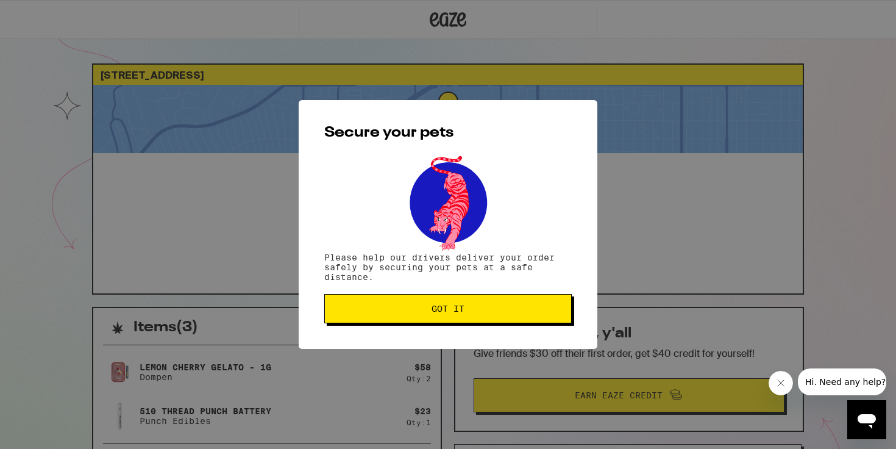
click at [490, 313] on span "Got it" at bounding box center [448, 308] width 227 height 9
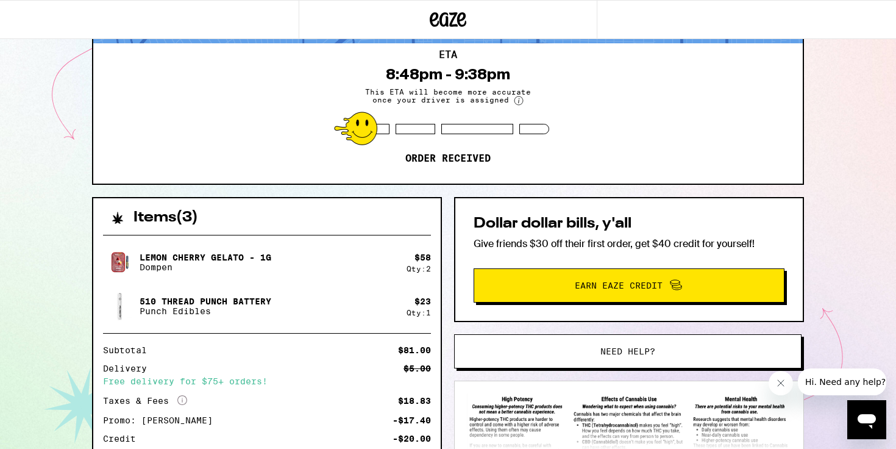
scroll to position [112, 0]
